Goal: Find specific page/section: Find specific page/section

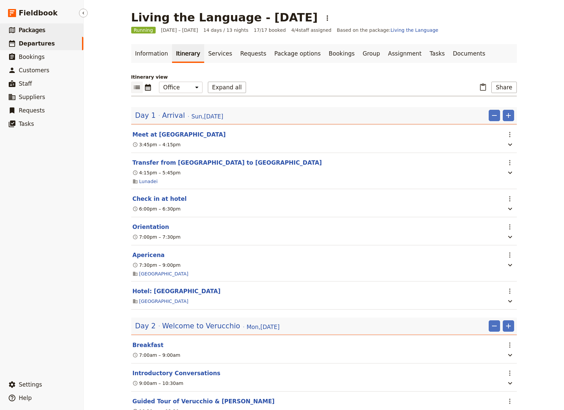
click at [30, 31] on span "Packages" at bounding box center [32, 30] width 26 height 7
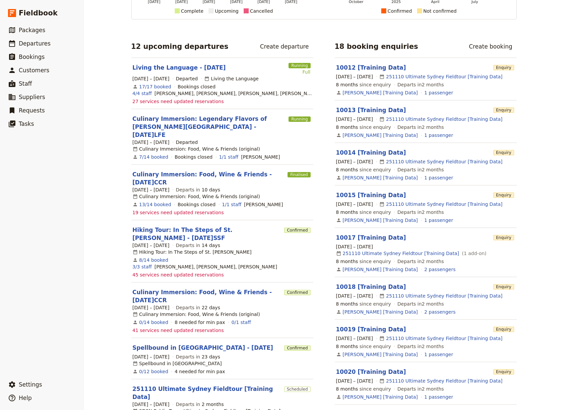
scroll to position [100, 0]
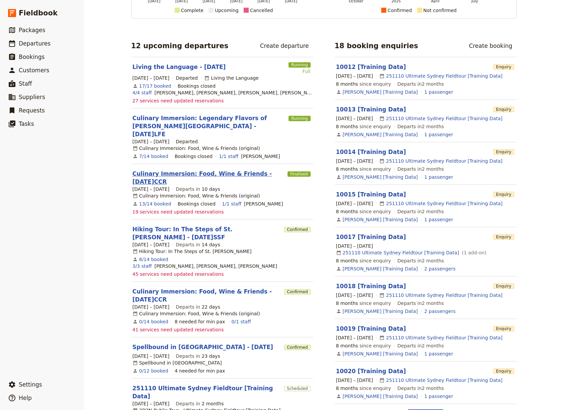
click at [156, 171] on link "Culinary Immersion: Food, Wine & Friends - 2025.09.28.CCR" at bounding box center [209, 178] width 153 height 16
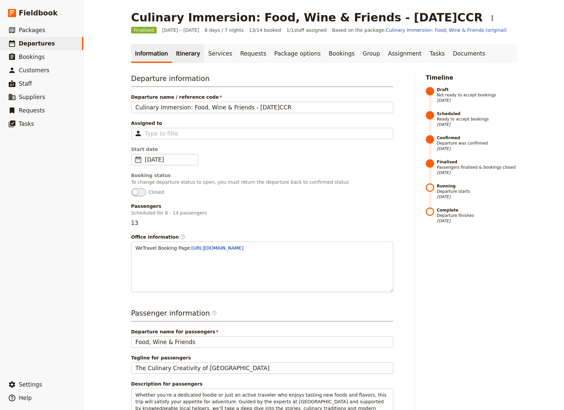
click at [178, 57] on link "Itinerary" at bounding box center [188, 53] width 32 height 19
